Goal: Download file/media

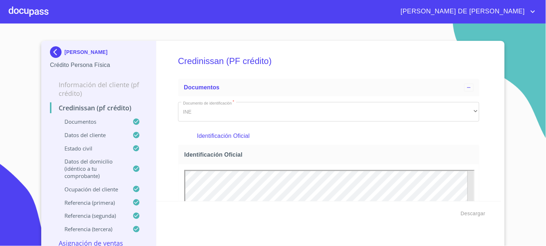
click at [53, 54] on img at bounding box center [57, 52] width 14 height 12
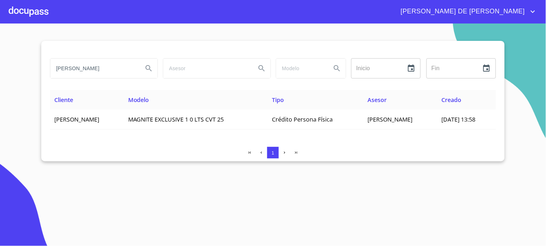
click at [45, 74] on div "[PERSON_NAME] Inicio ​ Fin ​ Cliente Modelo Tipo Asesor Creado [PERSON_NAME] MA…" at bounding box center [273, 101] width 464 height 121
type input "[PERSON_NAME]"
click at [147, 68] on icon "Search" at bounding box center [149, 68] width 9 height 9
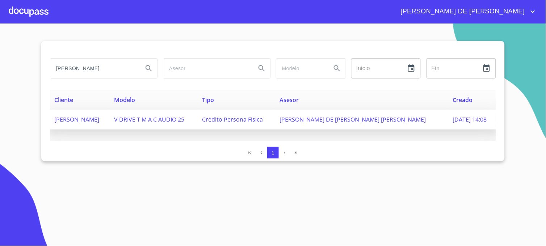
click at [381, 122] on span "[PERSON_NAME] DE [PERSON_NAME] [PERSON_NAME]" at bounding box center [353, 120] width 147 height 8
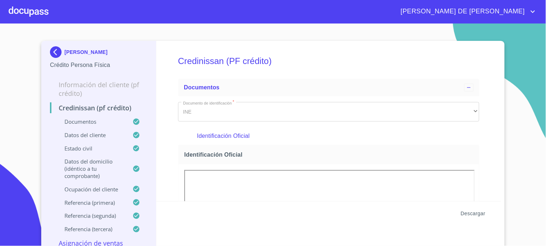
click at [472, 212] on span "Descargar" at bounding box center [473, 213] width 25 height 9
click at [50, 50] on img at bounding box center [57, 52] width 14 height 12
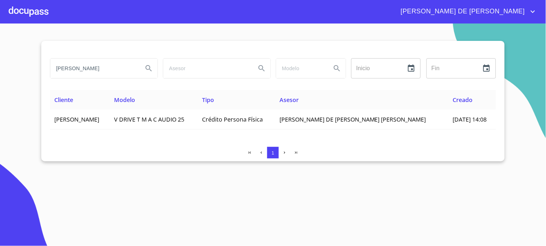
drag, startPoint x: 109, startPoint y: 69, endPoint x: 31, endPoint y: 75, distance: 78.5
click at [31, 75] on section "[PERSON_NAME] Inicio ​ Fin ​ Cliente Modelo Tipo Asesor Creado [PERSON_NAME] V …" at bounding box center [273, 135] width 546 height 223
type input "[PERSON_NAME]"
click at [148, 68] on icon "Search" at bounding box center [149, 68] width 9 height 9
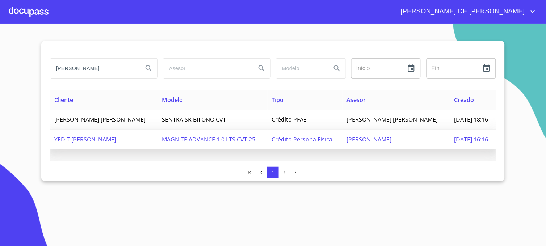
click at [80, 139] on span "YEDIT [PERSON_NAME]" at bounding box center [85, 139] width 62 height 8
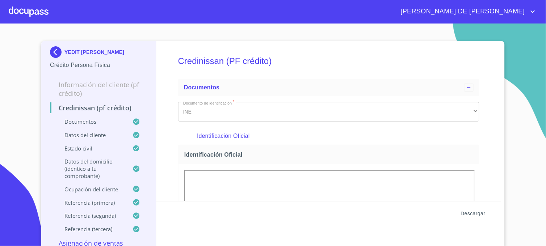
click at [470, 214] on span "Descargar" at bounding box center [473, 213] width 25 height 9
